Goal: Task Accomplishment & Management: Use online tool/utility

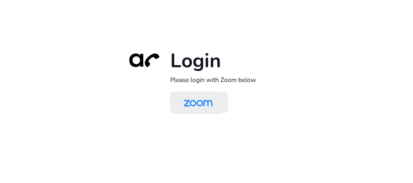
click at [189, 105] on img at bounding box center [198, 103] width 42 height 20
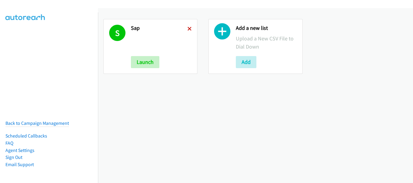
click at [188, 29] on icon at bounding box center [189, 29] width 4 height 4
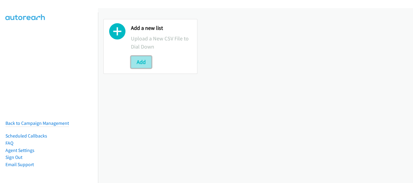
click at [135, 61] on button "Add" at bounding box center [141, 62] width 21 height 12
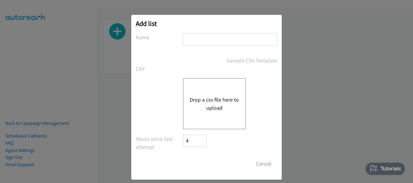
click at [220, 39] on input "text" at bounding box center [230, 39] width 94 height 12
click at [198, 102] on button "Drop a csv file here to upload" at bounding box center [214, 104] width 50 height 16
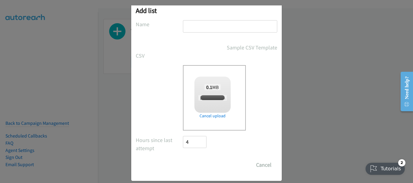
scroll to position [20, 0]
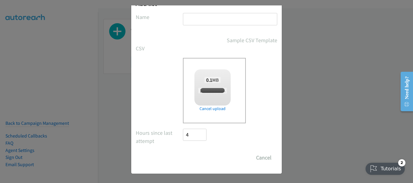
checkbox input "true"
click at [200, 157] on input "Save List" at bounding box center [199, 158] width 32 height 12
click at [199, 17] on input "text" at bounding box center [230, 19] width 94 height 12
type input "Redhat"
click at [201, 159] on input "Save List" at bounding box center [199, 158] width 32 height 12
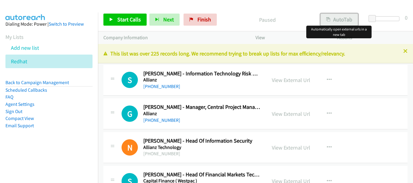
click at [335, 18] on button "AutoTab" at bounding box center [338, 20] width 37 height 12
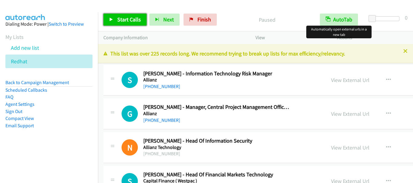
click at [125, 19] on span "Start Calls" at bounding box center [129, 19] width 24 height 7
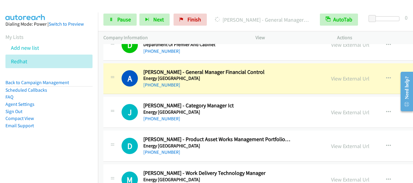
scroll to position [181, 0]
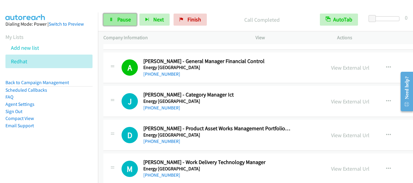
click at [118, 24] on link "Pause" at bounding box center [119, 20] width 33 height 12
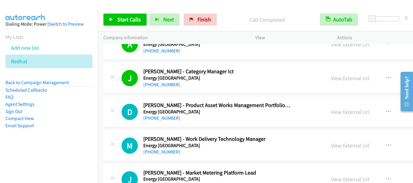
scroll to position [212, 0]
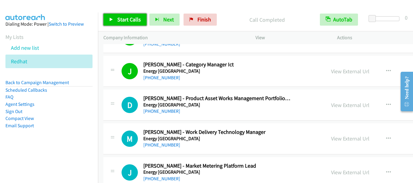
click at [126, 23] on span "Start Calls" at bounding box center [129, 19] width 24 height 7
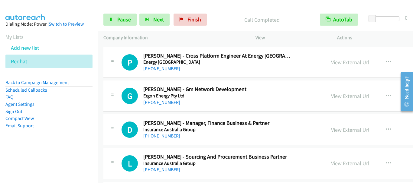
scroll to position [363, 0]
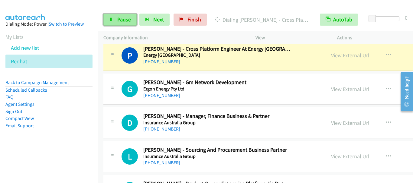
click at [116, 20] on link "Pause" at bounding box center [119, 20] width 33 height 12
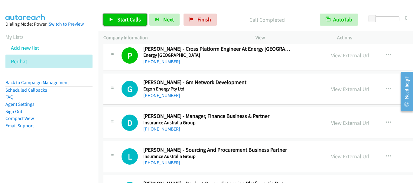
click at [133, 19] on span "Start Calls" at bounding box center [129, 19] width 24 height 7
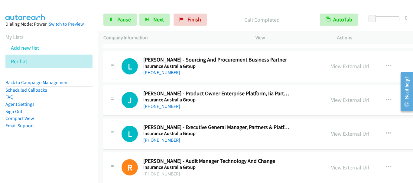
scroll to position [453, 0]
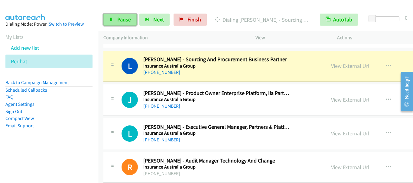
click at [121, 21] on span "Pause" at bounding box center [124, 19] width 14 height 7
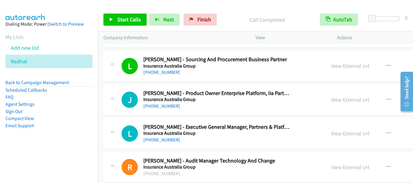
scroll to position [484, 0]
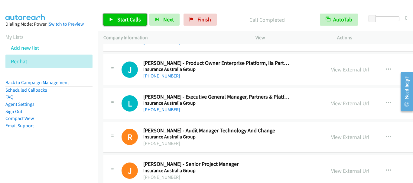
click at [133, 18] on span "Start Calls" at bounding box center [129, 19] width 24 height 7
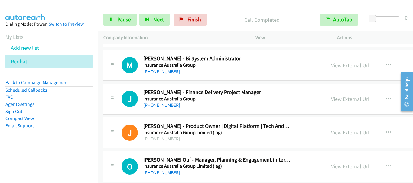
scroll to position [937, 0]
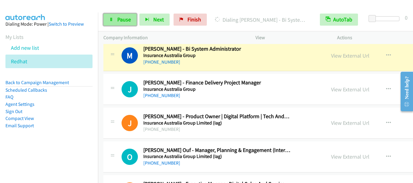
click at [124, 19] on span "Pause" at bounding box center [124, 19] width 14 height 7
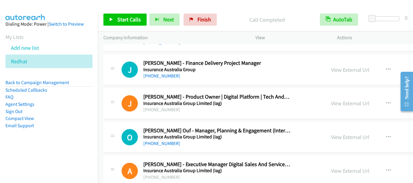
scroll to position [967, 0]
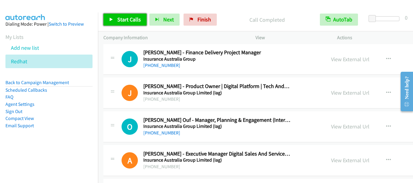
click at [127, 23] on link "Start Calls" at bounding box center [124, 20] width 43 height 12
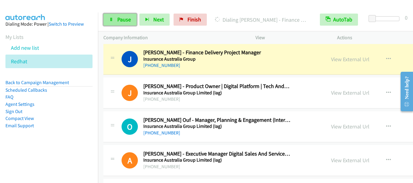
click at [123, 21] on span "Pause" at bounding box center [124, 19] width 14 height 7
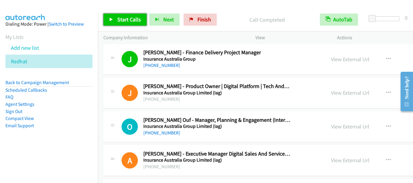
click at [125, 21] on span "Start Calls" at bounding box center [129, 19] width 24 height 7
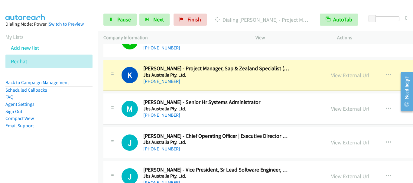
scroll to position [1330, 0]
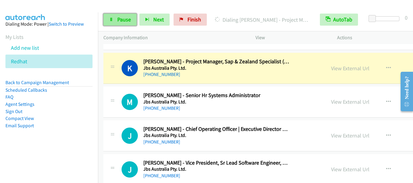
click at [128, 20] on span "Pause" at bounding box center [124, 19] width 14 height 7
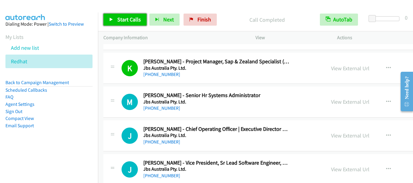
click at [129, 18] on span "Start Calls" at bounding box center [129, 19] width 24 height 7
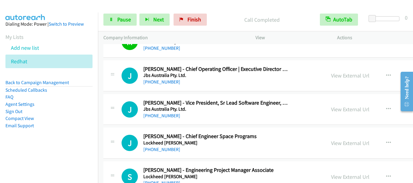
scroll to position [1390, 0]
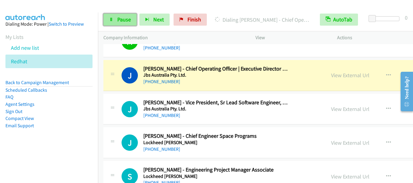
click at [125, 21] on span "Pause" at bounding box center [124, 19] width 14 height 7
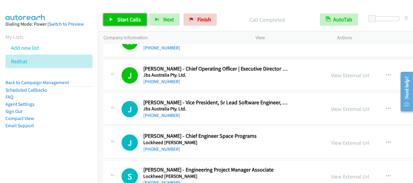
click at [125, 20] on span "Start Calls" at bounding box center [129, 19] width 24 height 7
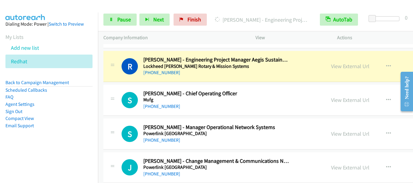
scroll to position [1541, 0]
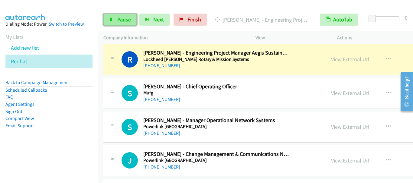
click at [124, 19] on span "Pause" at bounding box center [124, 19] width 14 height 7
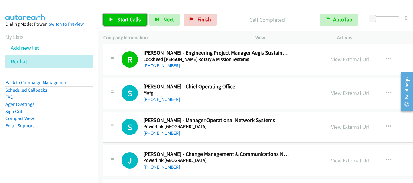
click at [125, 20] on span "Start Calls" at bounding box center [129, 19] width 24 height 7
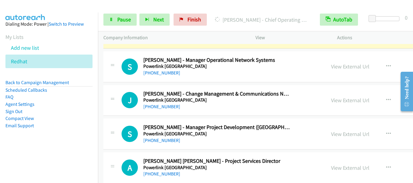
scroll to position [1571, 0]
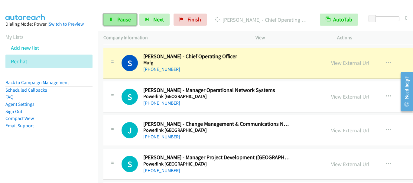
click at [123, 24] on link "Pause" at bounding box center [119, 20] width 33 height 12
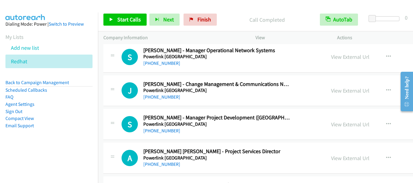
scroll to position [1602, 0]
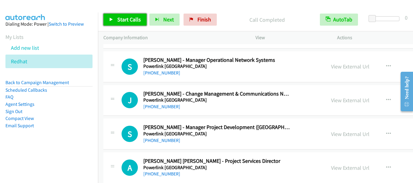
click at [131, 19] on span "Start Calls" at bounding box center [129, 19] width 24 height 7
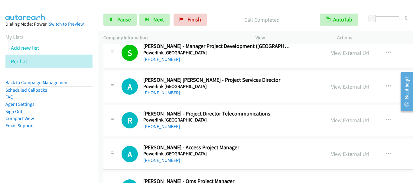
scroll to position [1692, 0]
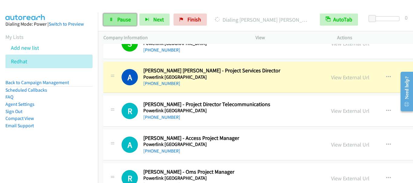
click at [119, 19] on span "Pause" at bounding box center [124, 19] width 14 height 7
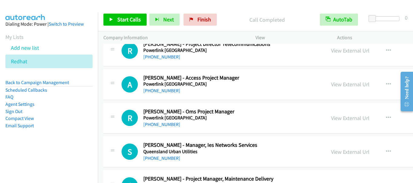
scroll to position [1723, 0]
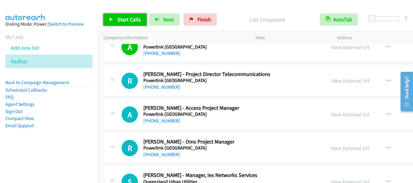
click at [131, 20] on span "Start Calls" at bounding box center [129, 19] width 24 height 7
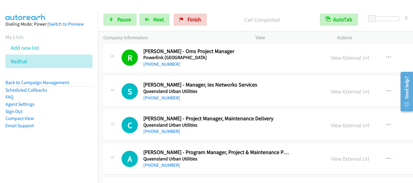
scroll to position [1843, 0]
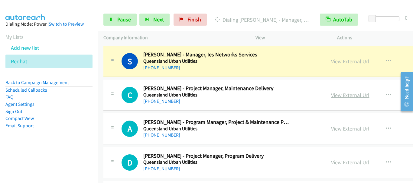
click at [337, 95] on link "View External Url" at bounding box center [350, 95] width 38 height 7
click at [120, 18] on span "Pause" at bounding box center [124, 19] width 14 height 7
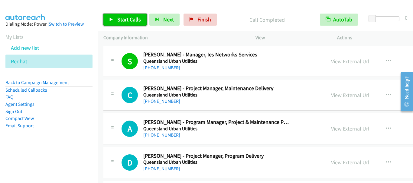
click at [126, 19] on span "Start Calls" at bounding box center [129, 19] width 24 height 7
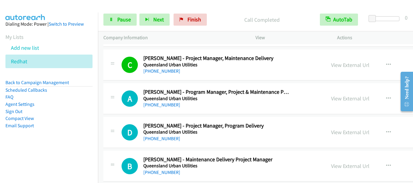
scroll to position [1904, 0]
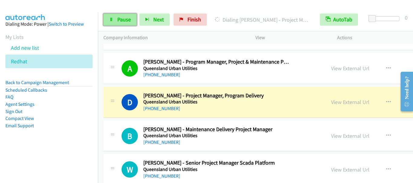
click at [124, 18] on span "Pause" at bounding box center [124, 19] width 14 height 7
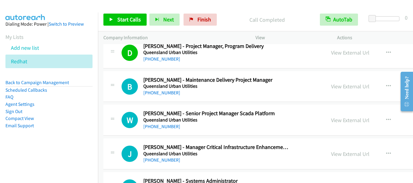
scroll to position [1964, 0]
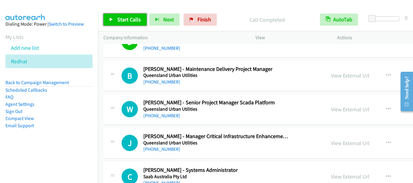
click at [127, 17] on span "Start Calls" at bounding box center [129, 19] width 24 height 7
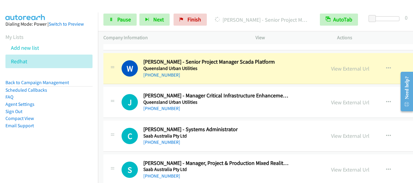
scroll to position [1995, 0]
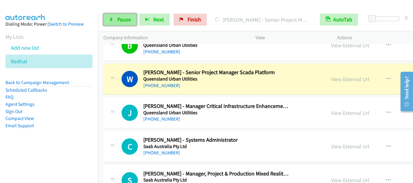
click at [120, 22] on span "Pause" at bounding box center [124, 19] width 14 height 7
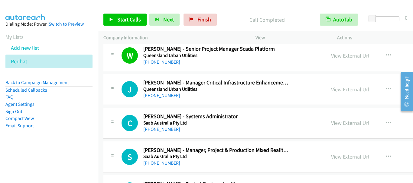
scroll to position [2025, 0]
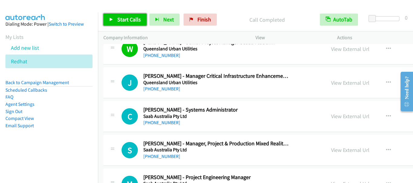
click at [120, 15] on link "Start Calls" at bounding box center [124, 20] width 43 height 12
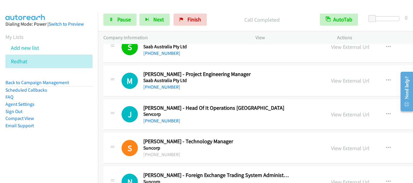
scroll to position [2146, 0]
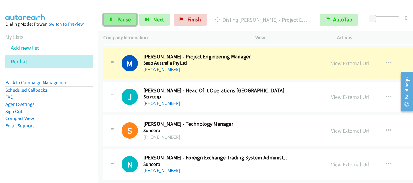
click at [126, 23] on span "Pause" at bounding box center [124, 19] width 14 height 7
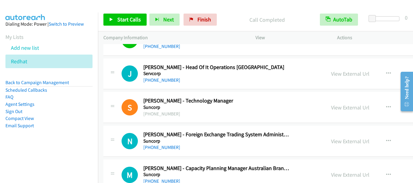
scroll to position [2176, 0]
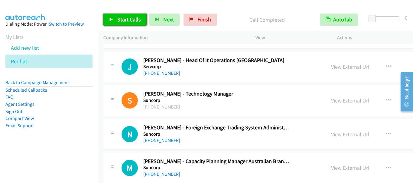
click at [129, 15] on link "Start Calls" at bounding box center [124, 20] width 43 height 12
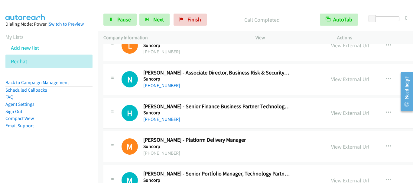
scroll to position [2478, 0]
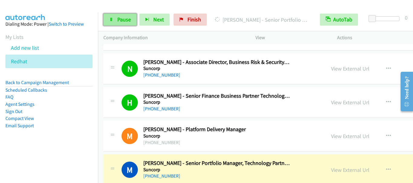
click at [122, 24] on link "Pause" at bounding box center [119, 20] width 33 height 12
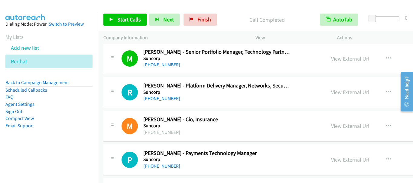
scroll to position [2599, 0]
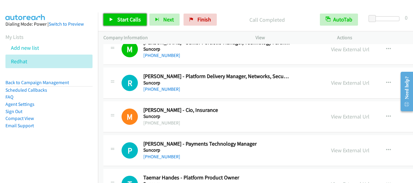
click at [125, 21] on span "Start Calls" at bounding box center [129, 19] width 24 height 7
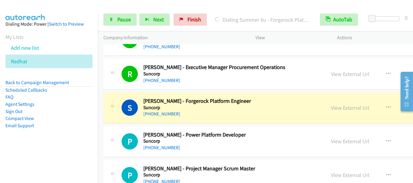
scroll to position [2750, 0]
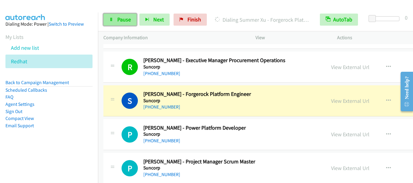
click at [119, 20] on span "Pause" at bounding box center [124, 19] width 14 height 7
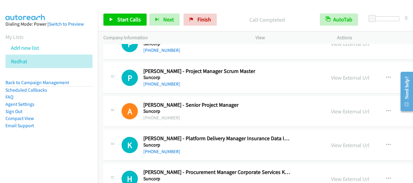
scroll to position [2811, 0]
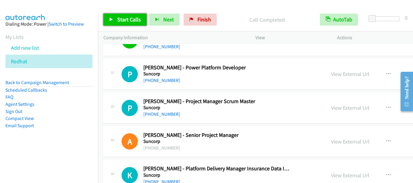
click at [121, 16] on span "Start Calls" at bounding box center [129, 19] width 24 height 7
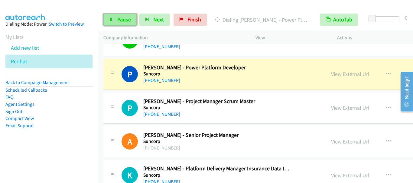
click at [119, 21] on span "Pause" at bounding box center [124, 19] width 14 height 7
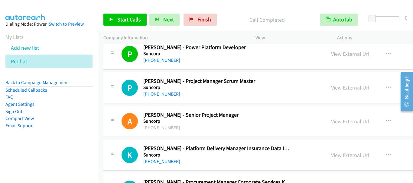
scroll to position [2841, 0]
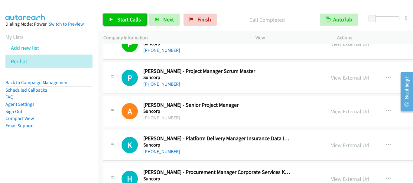
click at [131, 20] on span "Start Calls" at bounding box center [129, 19] width 24 height 7
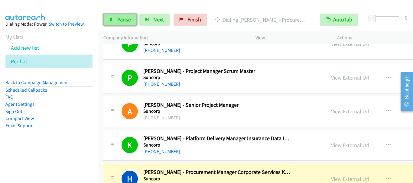
click at [122, 21] on span "Pause" at bounding box center [124, 19] width 14 height 7
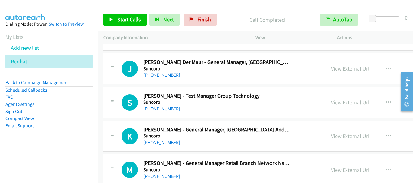
scroll to position [2992, 0]
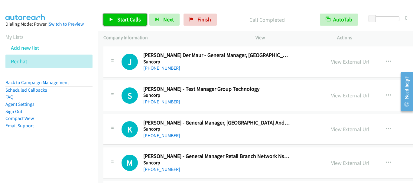
click at [120, 24] on link "Start Calls" at bounding box center [124, 20] width 43 height 12
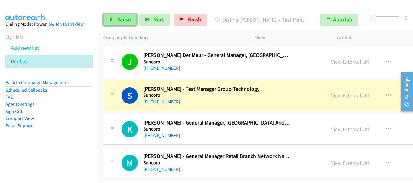
click at [121, 19] on span "Pause" at bounding box center [124, 19] width 14 height 7
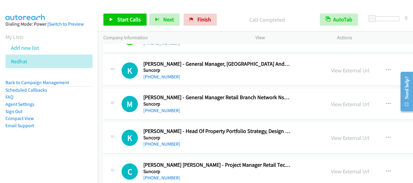
scroll to position [3052, 0]
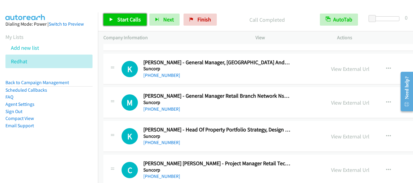
click at [128, 21] on span "Start Calls" at bounding box center [129, 19] width 24 height 7
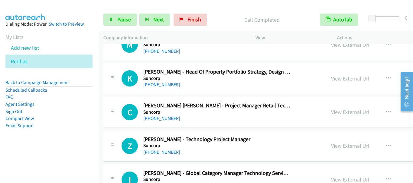
scroll to position [3113, 0]
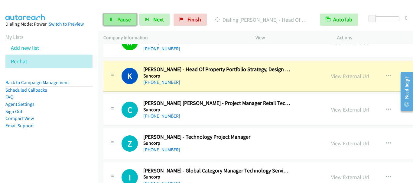
click at [125, 21] on span "Pause" at bounding box center [124, 19] width 14 height 7
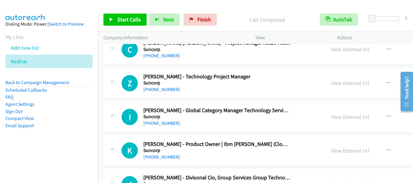
scroll to position [3143, 0]
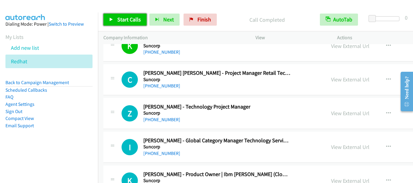
click at [128, 18] on span "Start Calls" at bounding box center [129, 19] width 24 height 7
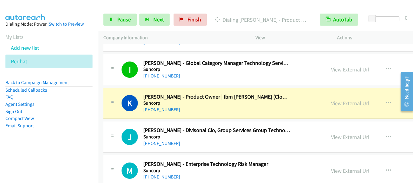
scroll to position [3203, 0]
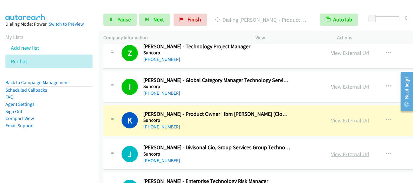
click at [338, 156] on link "View External Url" at bounding box center [350, 154] width 38 height 7
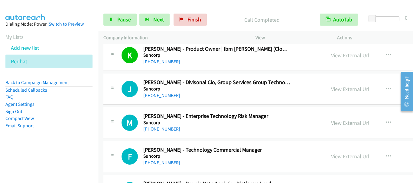
scroll to position [3294, 0]
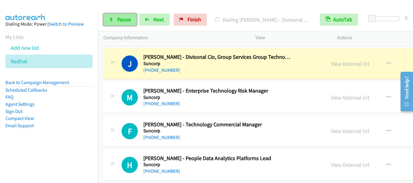
click at [131, 21] on link "Pause" at bounding box center [119, 20] width 33 height 12
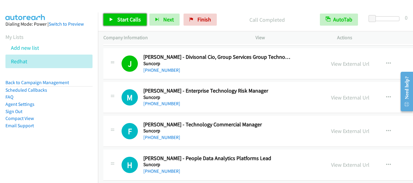
click at [120, 21] on span "Start Calls" at bounding box center [129, 19] width 24 height 7
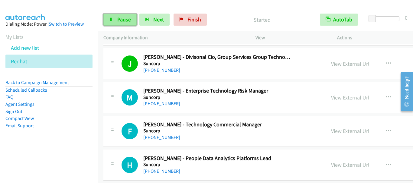
click at [130, 23] on link "Pause" at bounding box center [119, 20] width 33 height 12
click at [129, 22] on span "Pause" at bounding box center [124, 19] width 14 height 7
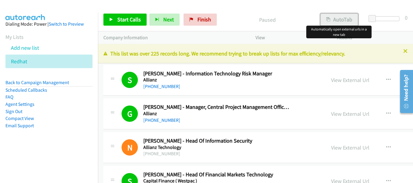
click at [345, 23] on button "AutoTab" at bounding box center [338, 20] width 37 height 12
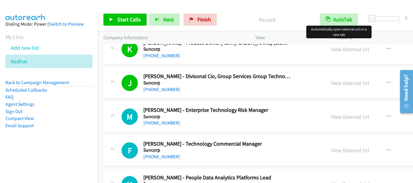
scroll to position [3264, 0]
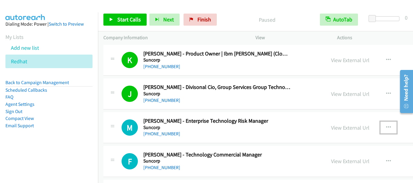
click at [386, 125] on icon "button" at bounding box center [388, 127] width 5 height 5
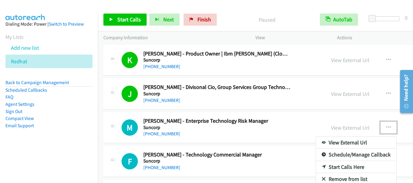
click at [340, 168] on link "Start Calls Here" at bounding box center [356, 167] width 80 height 12
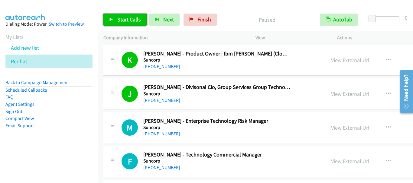
click at [121, 18] on span "Start Calls" at bounding box center [129, 19] width 24 height 7
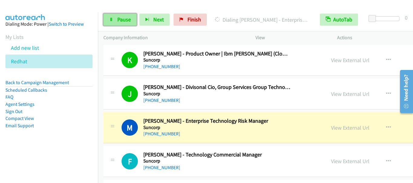
click at [119, 23] on link "Pause" at bounding box center [119, 20] width 33 height 12
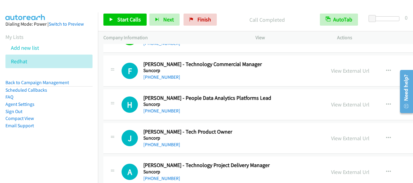
scroll to position [3324, 0]
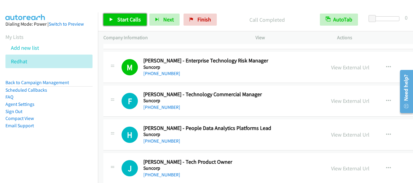
click at [128, 20] on span "Start Calls" at bounding box center [129, 19] width 24 height 7
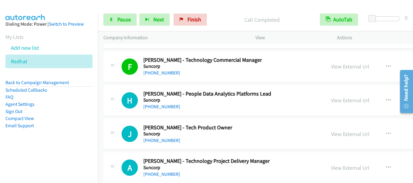
scroll to position [3385, 0]
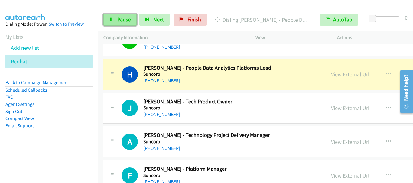
click at [118, 20] on span "Pause" at bounding box center [124, 19] width 14 height 7
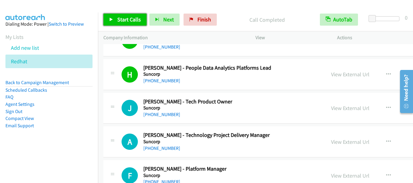
click at [121, 18] on span "Start Calls" at bounding box center [129, 19] width 24 height 7
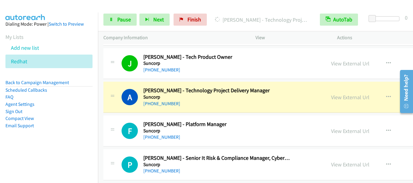
scroll to position [3475, 0]
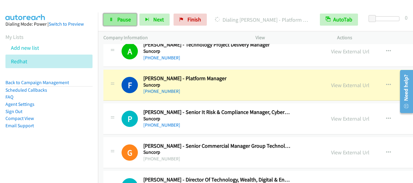
click at [124, 21] on span "Pause" at bounding box center [124, 19] width 14 height 7
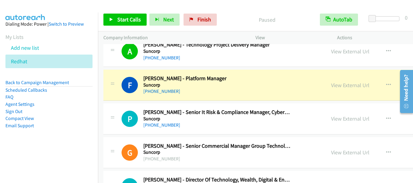
click at [240, 7] on div at bounding box center [203, 11] width 407 height 23
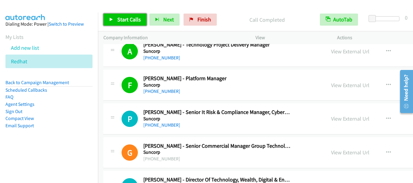
click at [129, 19] on span "Start Calls" at bounding box center [129, 19] width 24 height 7
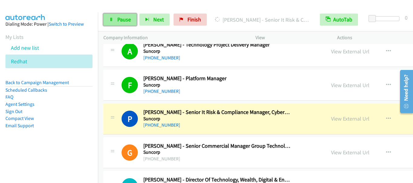
click at [121, 20] on span "Pause" at bounding box center [124, 19] width 14 height 7
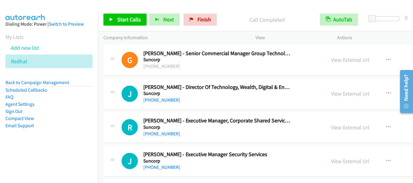
scroll to position [3596, 0]
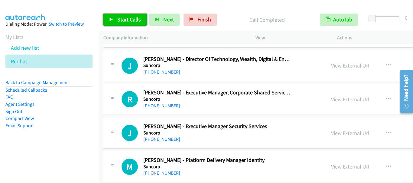
click at [134, 18] on span "Start Calls" at bounding box center [129, 19] width 24 height 7
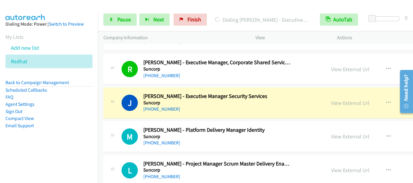
scroll to position [3657, 0]
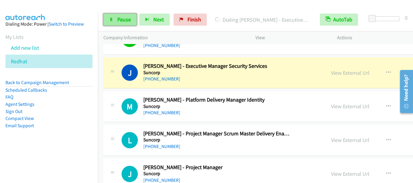
click at [124, 19] on span "Pause" at bounding box center [124, 19] width 14 height 7
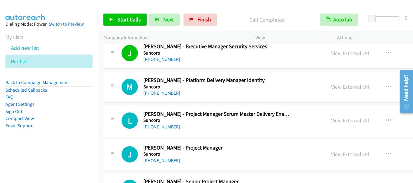
scroll to position [3687, 0]
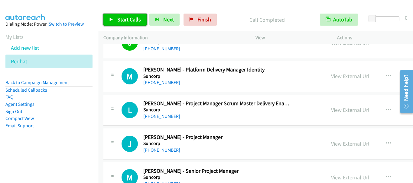
click at [124, 20] on span "Start Calls" at bounding box center [129, 19] width 24 height 7
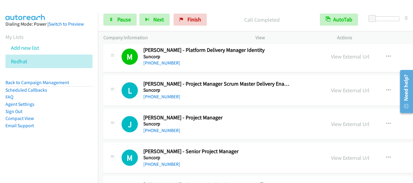
scroll to position [3717, 0]
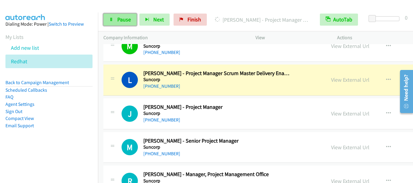
click at [126, 22] on span "Pause" at bounding box center [124, 19] width 14 height 7
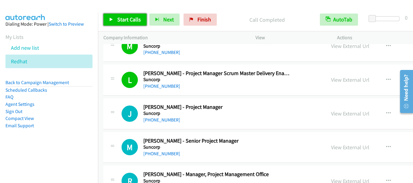
click at [126, 17] on span "Start Calls" at bounding box center [129, 19] width 24 height 7
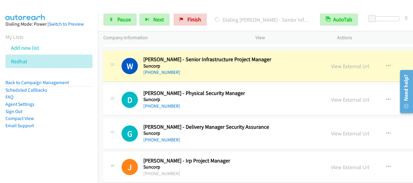
scroll to position [3868, 0]
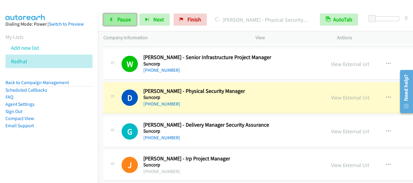
click at [122, 20] on span "Pause" at bounding box center [124, 19] width 14 height 7
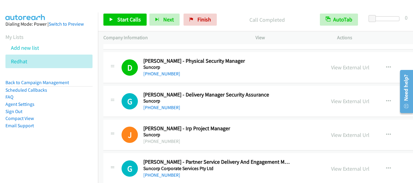
scroll to position [3929, 0]
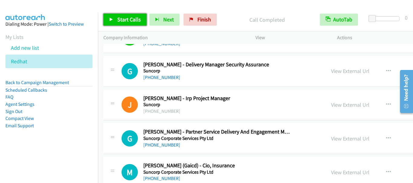
click at [132, 16] on link "Start Calls" at bounding box center [124, 20] width 43 height 12
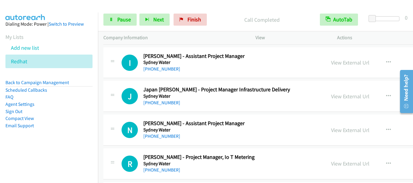
scroll to position [4140, 0]
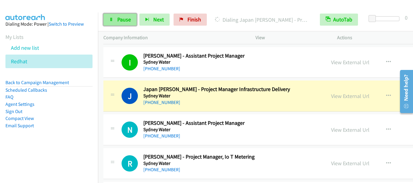
click at [128, 22] on span "Pause" at bounding box center [124, 19] width 14 height 7
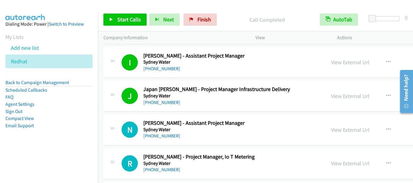
scroll to position [4170, 0]
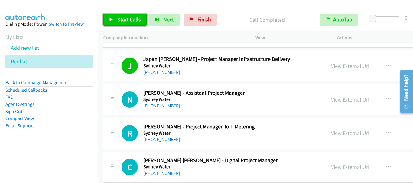
click at [129, 18] on span "Start Calls" at bounding box center [129, 19] width 24 height 7
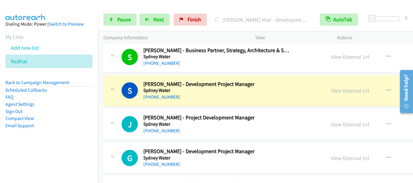
scroll to position [4322, 0]
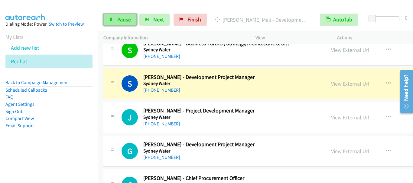
click at [128, 19] on span "Pause" at bounding box center [124, 19] width 14 height 7
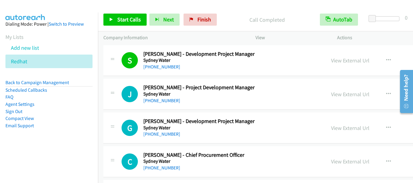
scroll to position [4352, 0]
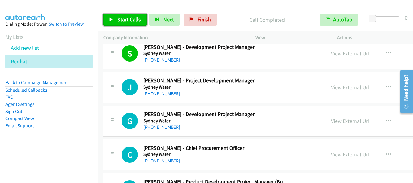
click at [128, 24] on link "Start Calls" at bounding box center [124, 20] width 43 height 12
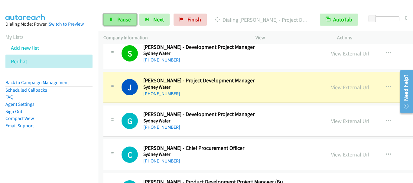
click at [116, 23] on link "Pause" at bounding box center [119, 20] width 33 height 12
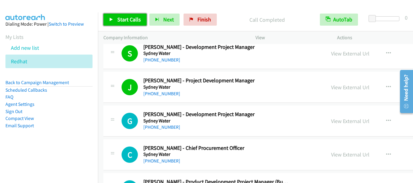
click at [125, 21] on span "Start Calls" at bounding box center [129, 19] width 24 height 7
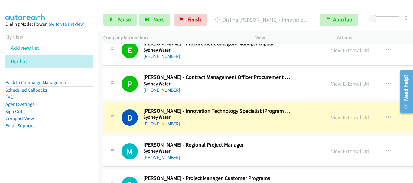
scroll to position [4654, 0]
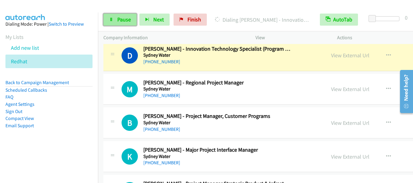
click at [130, 25] on link "Pause" at bounding box center [119, 20] width 33 height 12
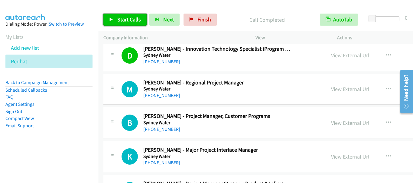
click at [120, 21] on span "Start Calls" at bounding box center [129, 19] width 24 height 7
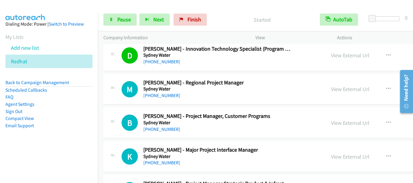
scroll to position [4684, 0]
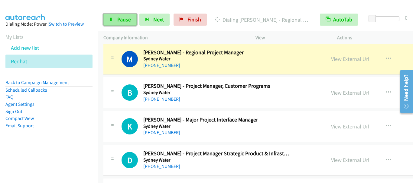
click at [120, 18] on span "Pause" at bounding box center [124, 19] width 14 height 7
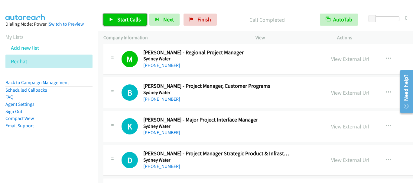
click at [132, 21] on span "Start Calls" at bounding box center [129, 19] width 24 height 7
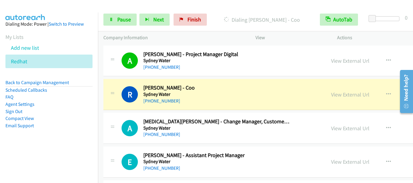
scroll to position [4896, 0]
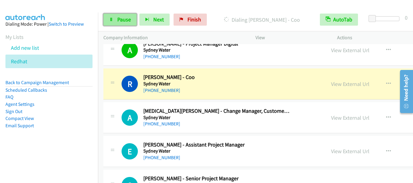
click at [119, 19] on span "Pause" at bounding box center [124, 19] width 14 height 7
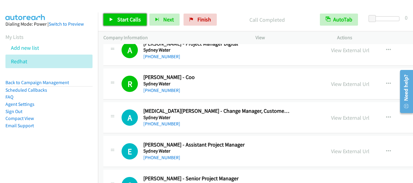
click at [128, 22] on span "Start Calls" at bounding box center [129, 19] width 24 height 7
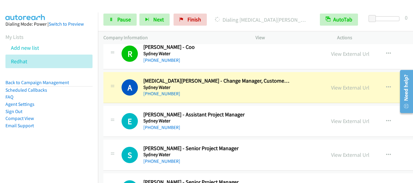
scroll to position [4956, 0]
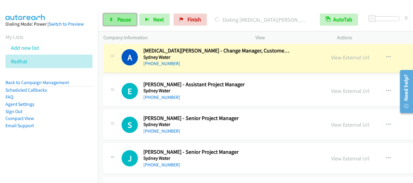
click at [118, 20] on span "Pause" at bounding box center [124, 19] width 14 height 7
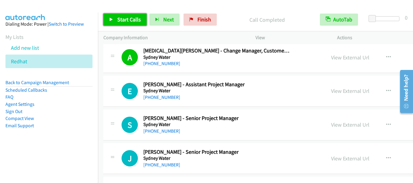
drag, startPoint x: 130, startPoint y: 19, endPoint x: 148, endPoint y: 27, distance: 19.5
click at [130, 19] on span "Start Calls" at bounding box center [129, 19] width 24 height 7
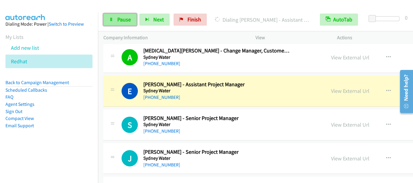
click at [124, 15] on link "Pause" at bounding box center [119, 20] width 33 height 12
